Goal: Find specific page/section: Find specific page/section

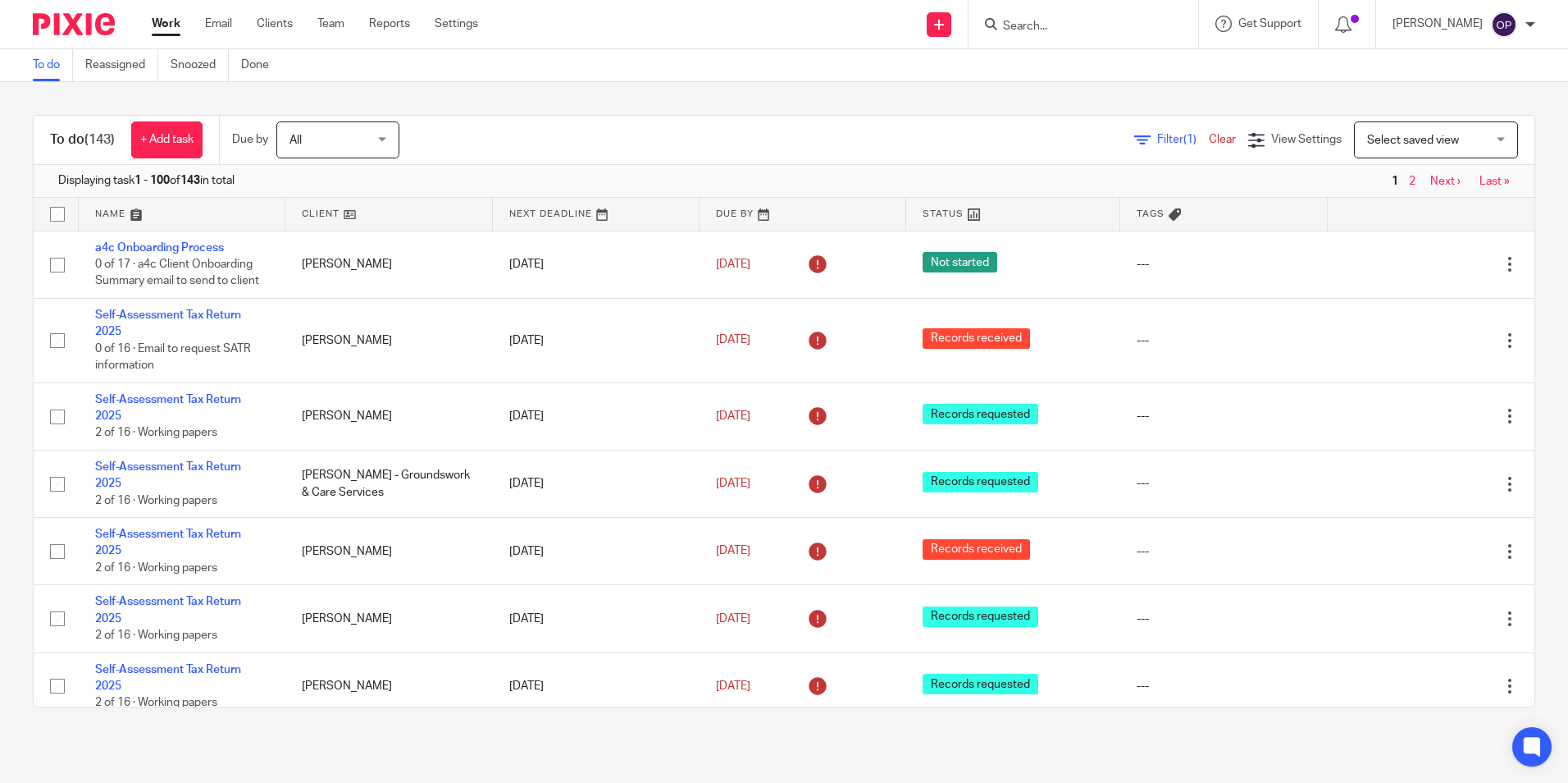
click at [1059, 29] on input "Search" at bounding box center [1075, 27] width 148 height 14
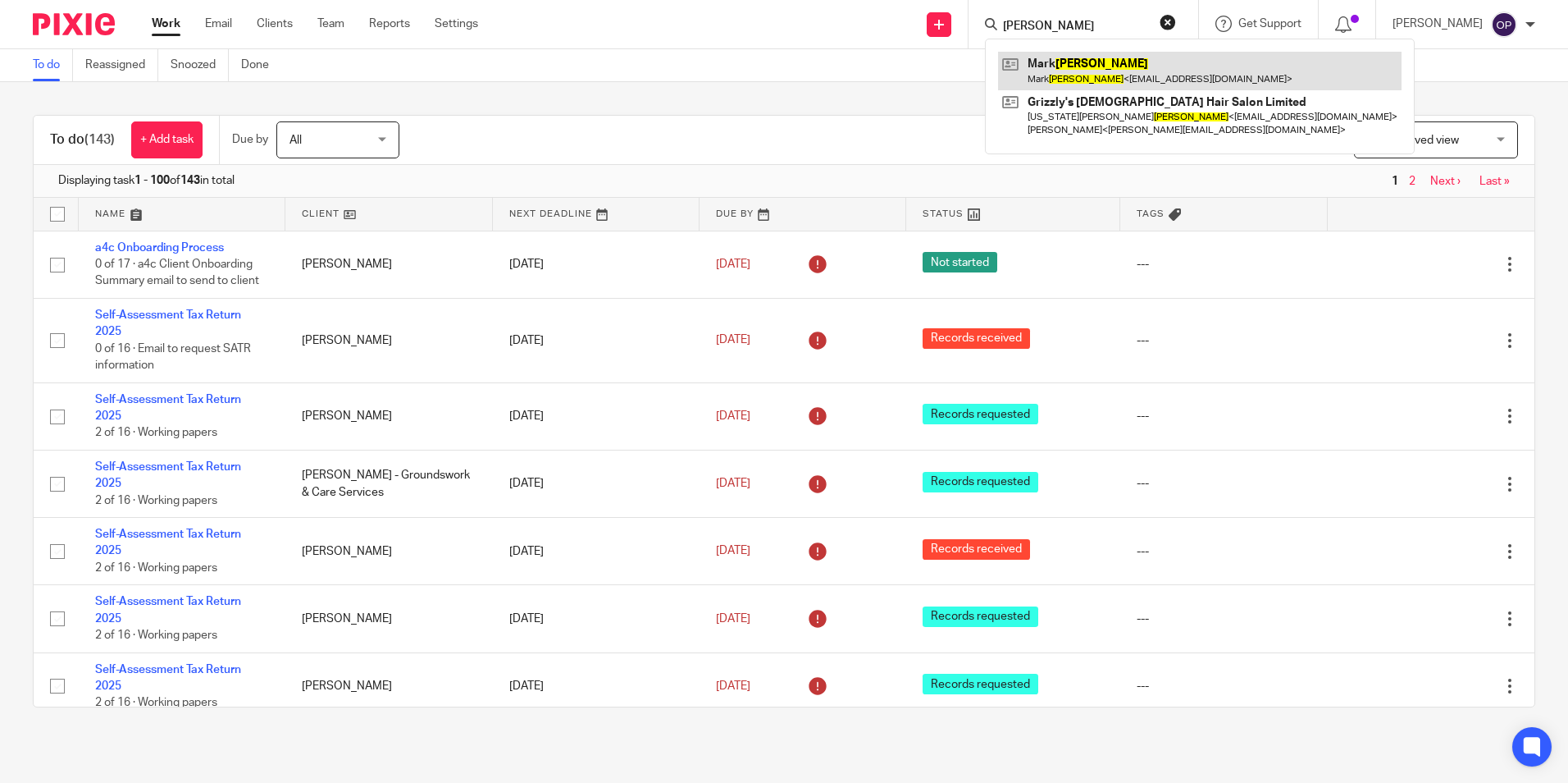
type input "moore"
click at [1083, 69] on link at bounding box center [1199, 71] width 403 height 38
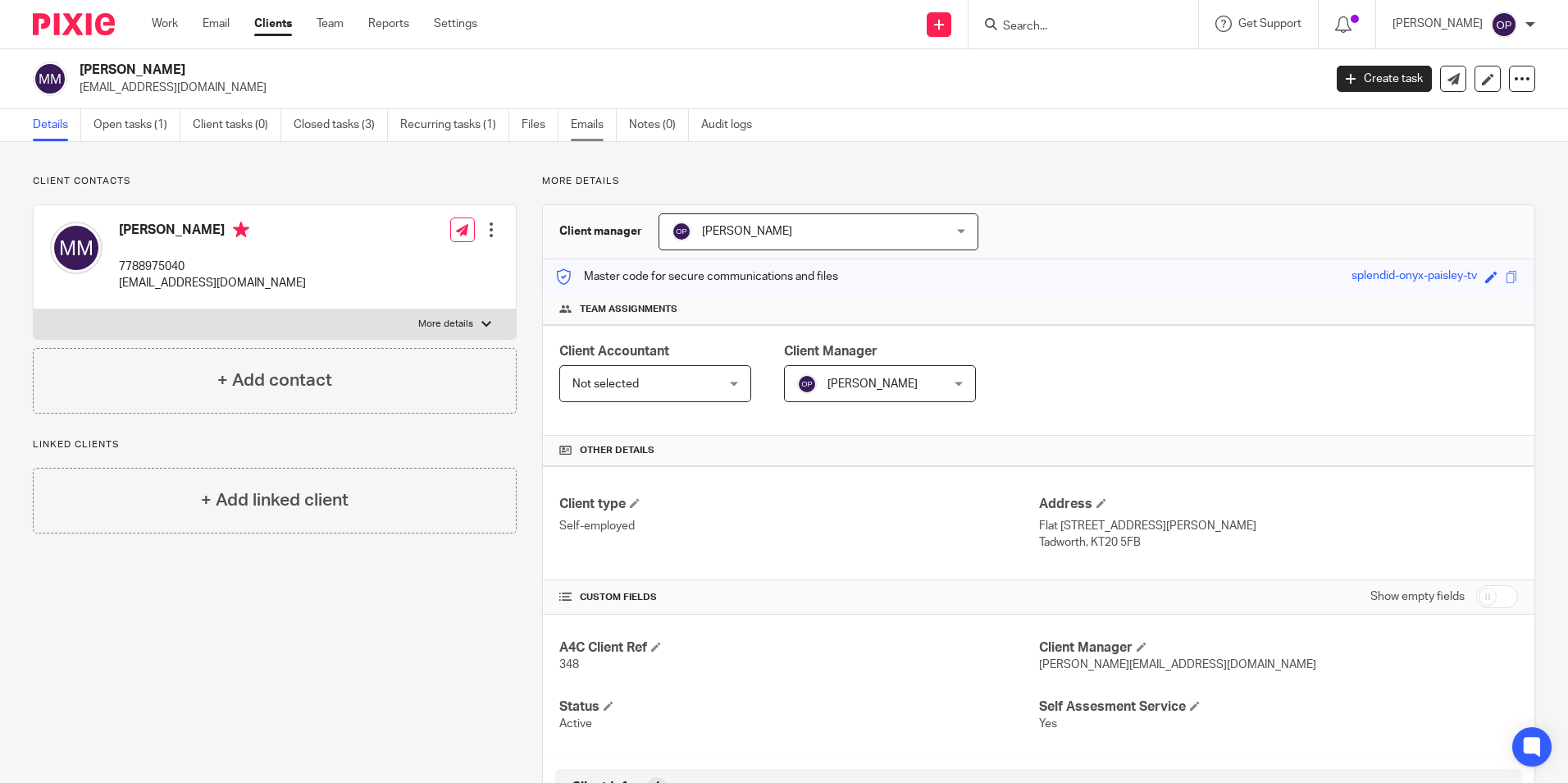
click at [591, 138] on link "Emails" at bounding box center [594, 125] width 46 height 32
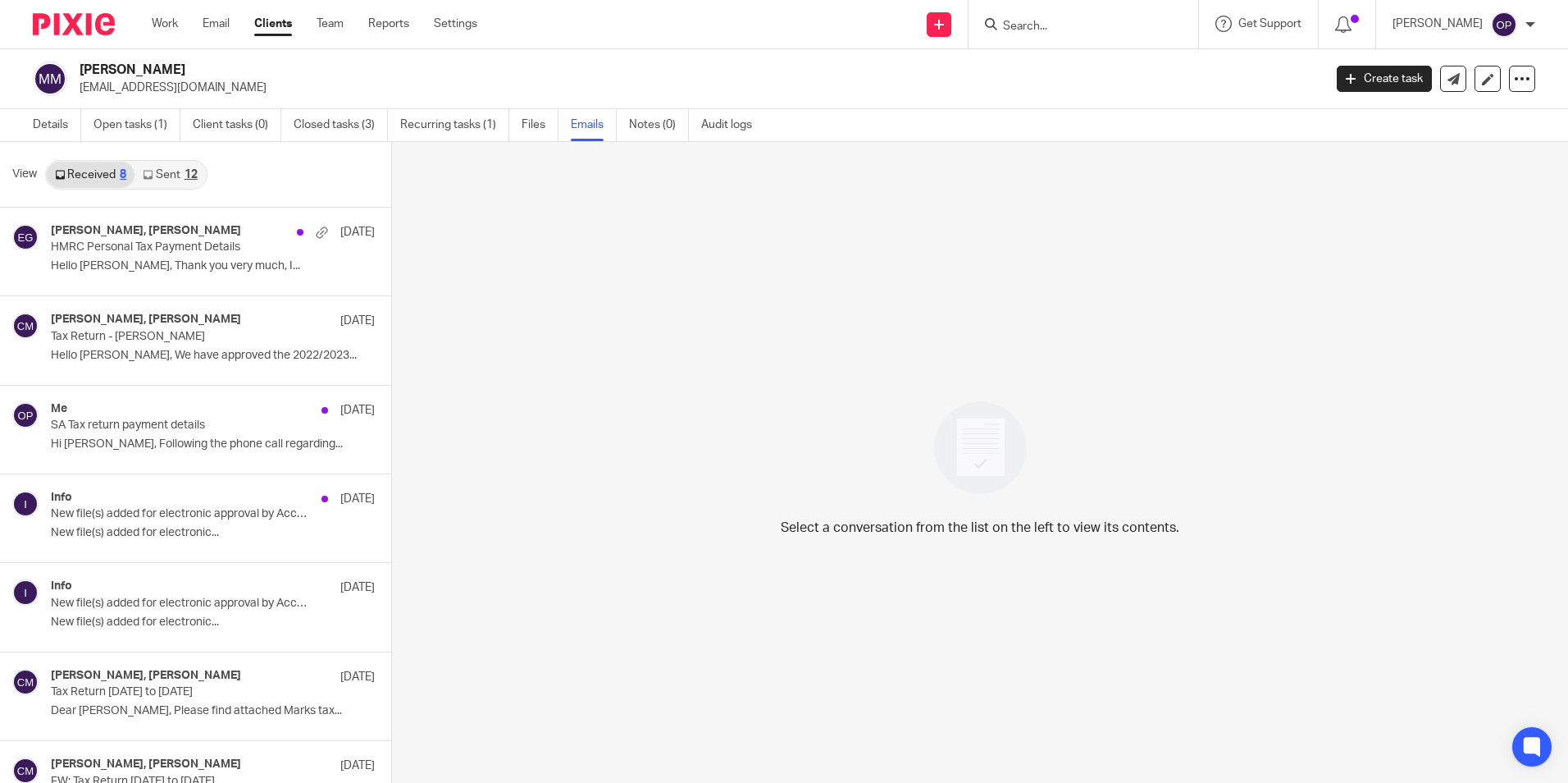
click at [168, 168] on link "Sent 12" at bounding box center [170, 175] width 71 height 27
